Goal: Complete application form

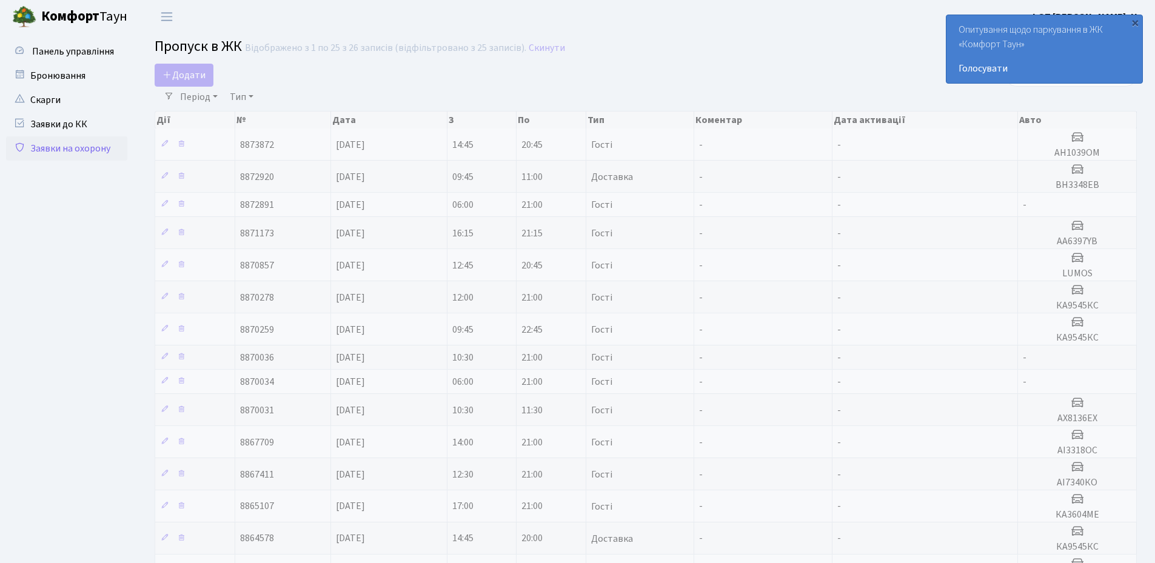
select select "25"
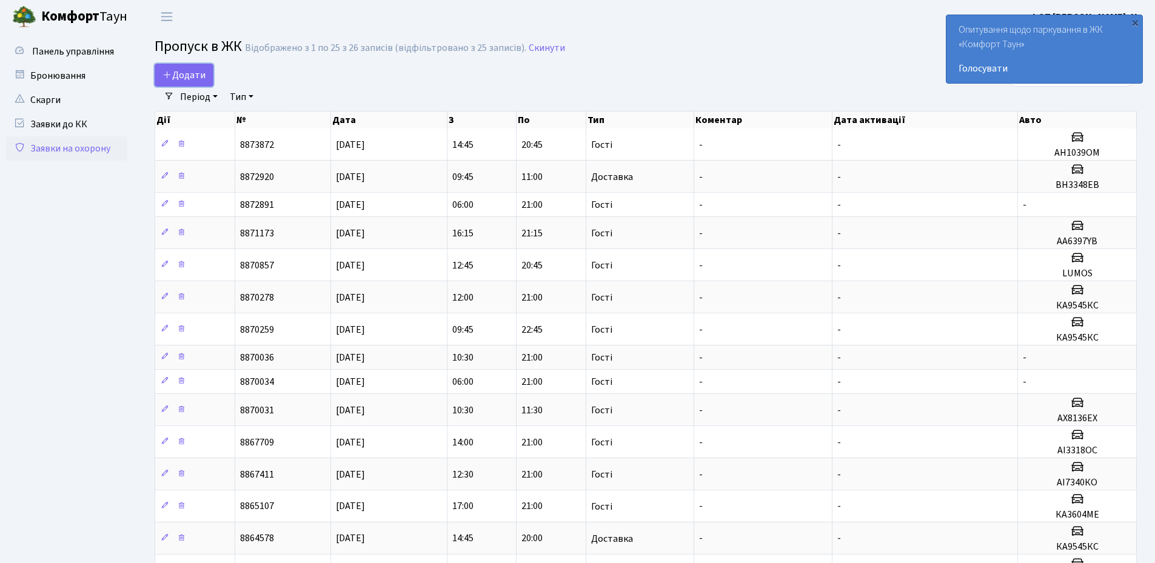
click at [185, 73] on span "Додати" at bounding box center [183, 75] width 43 height 13
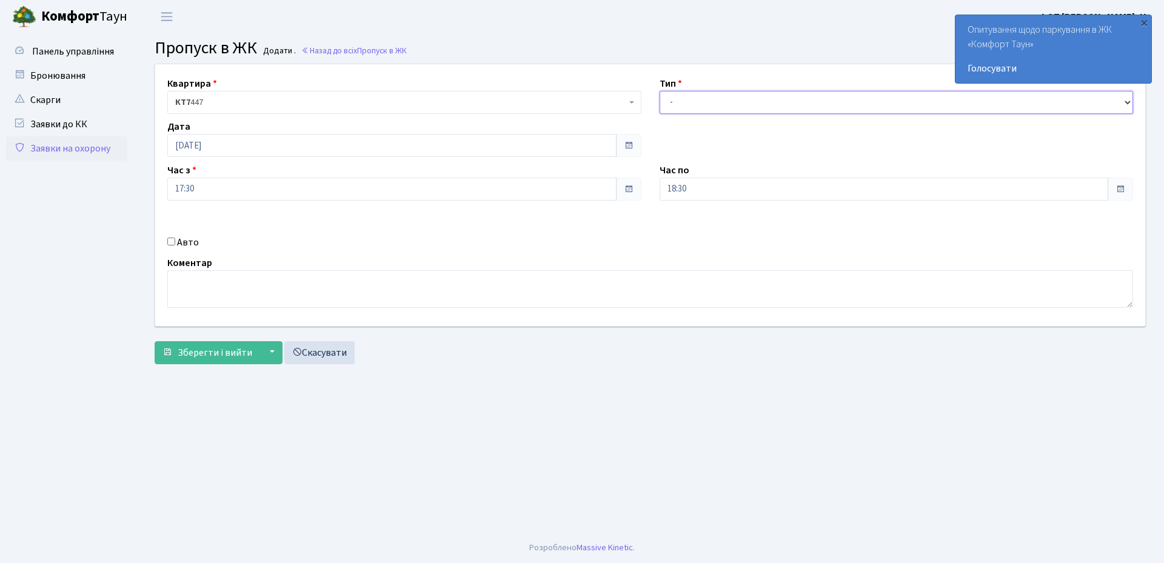
click at [690, 103] on select "- Доставка Таксі Гості Сервіс" at bounding box center [897, 102] width 474 height 23
select select "1"
click at [660, 91] on select "- Доставка Таксі Гості Сервіс" at bounding box center [897, 102] width 474 height 23
click at [172, 241] on input "Авто" at bounding box center [171, 242] width 8 height 8
checkbox input "true"
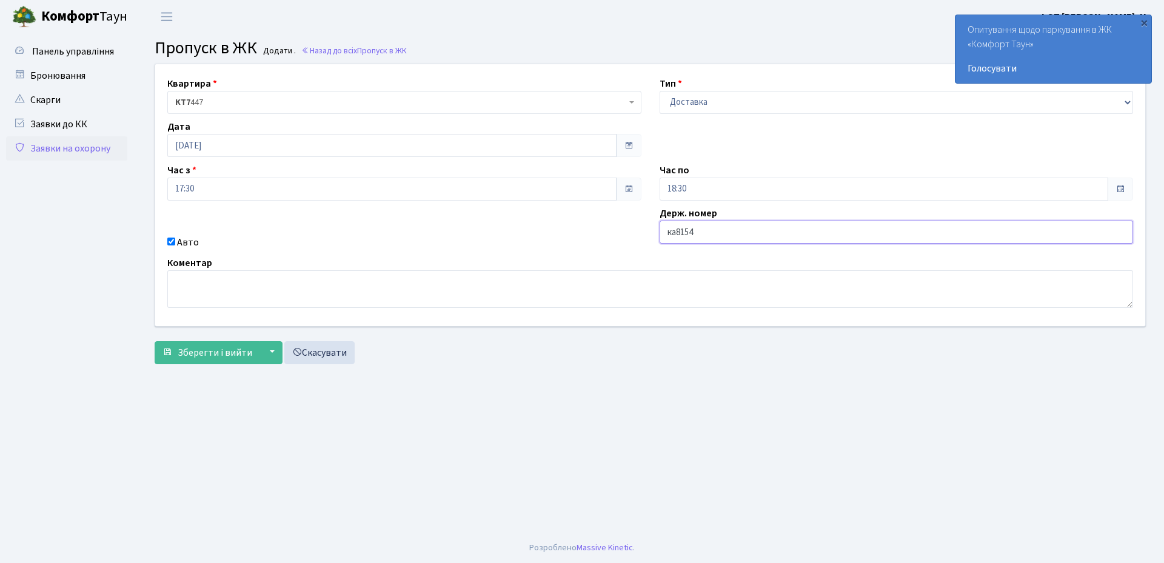
type input "КА8154ММ"
click at [206, 353] on span "Зберегти і вийти" at bounding box center [215, 352] width 75 height 13
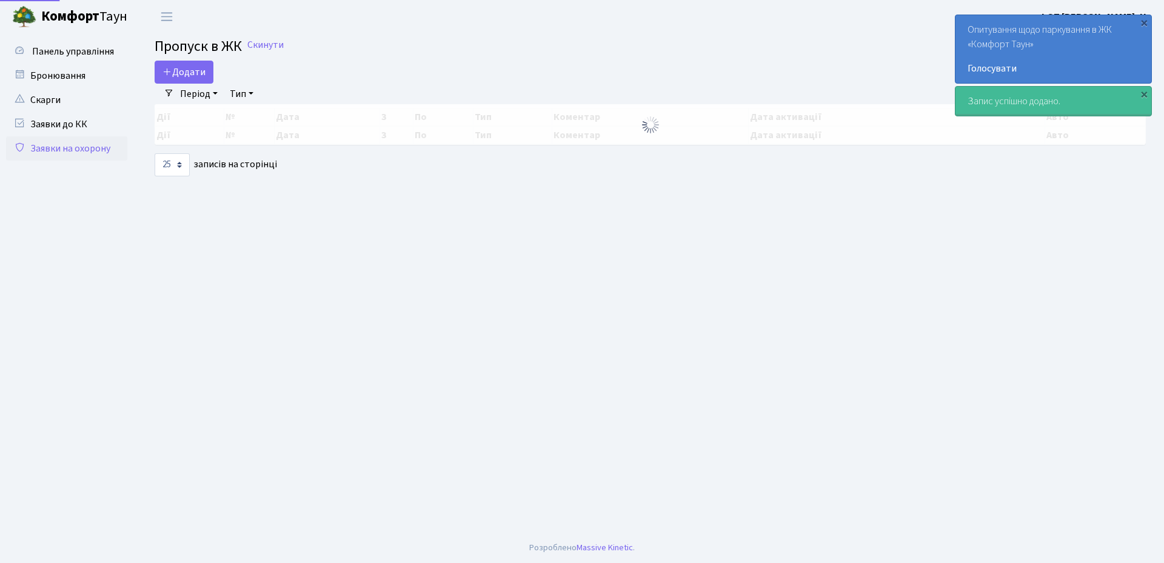
select select "25"
